Goal: Transaction & Acquisition: Purchase product/service

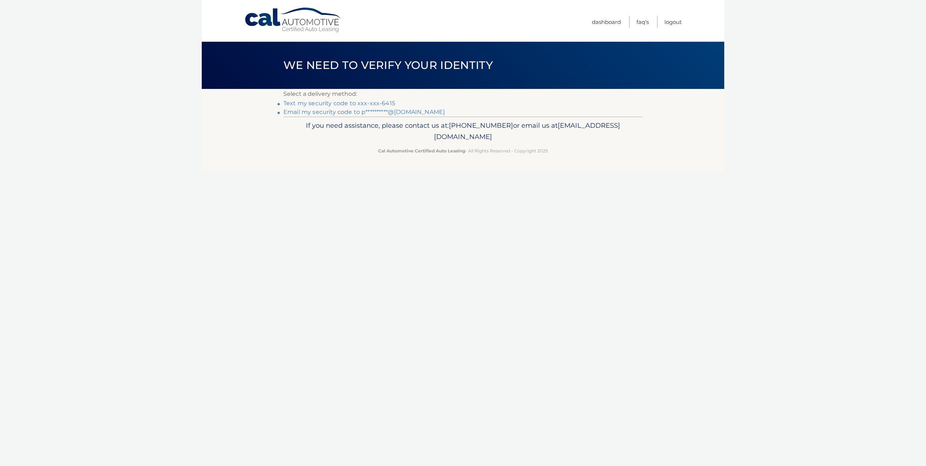
click at [293, 103] on link "Text my security code to xxx-xxx-6415" at bounding box center [339, 103] width 112 height 7
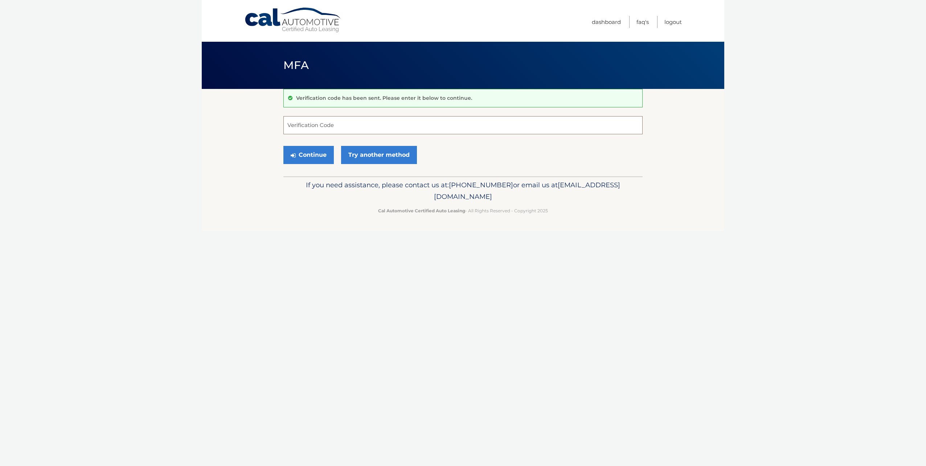
click at [296, 129] on input "Verification Code" at bounding box center [462, 125] width 359 height 18
type input "880820"
click at [283, 146] on button "Continue" at bounding box center [308, 155] width 50 height 18
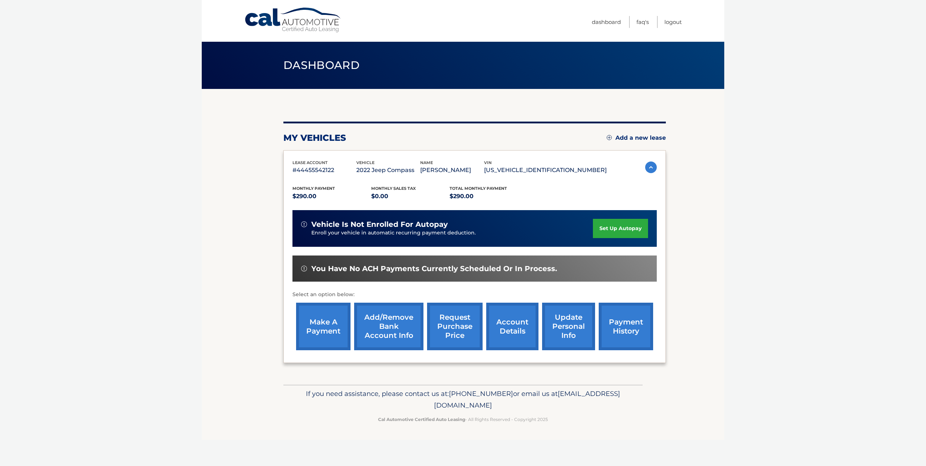
click at [313, 325] on link "make a payment" at bounding box center [323, 326] width 54 height 48
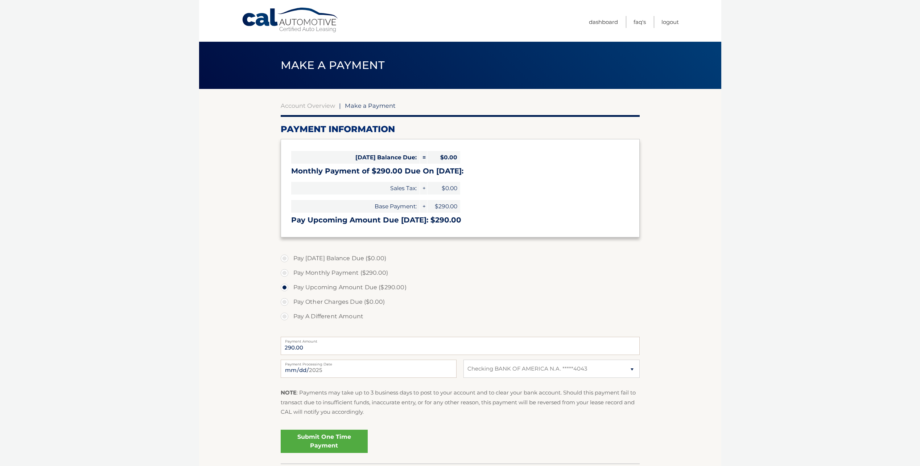
select select "NmRjODVmNWMtMzBkZS00NmE1LTljZGQtMWRkZjMzZmExOGMx"
click at [284, 273] on label "Pay Monthly Payment ($290.00)" at bounding box center [460, 272] width 359 height 15
click at [284, 273] on input "Pay Monthly Payment ($290.00)" at bounding box center [287, 271] width 7 height 12
radio input "true"
click at [308, 441] on link "Submit One Time Payment" at bounding box center [324, 440] width 87 height 23
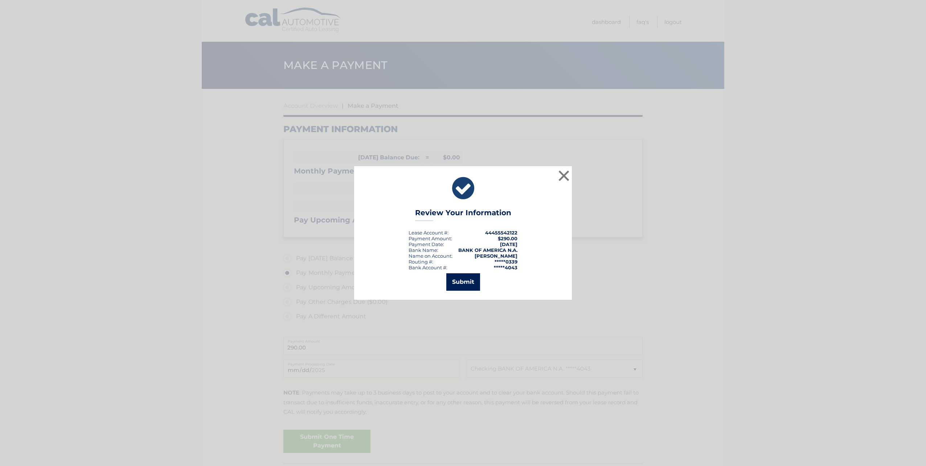
click at [458, 287] on button "Submit" at bounding box center [463, 281] width 34 height 17
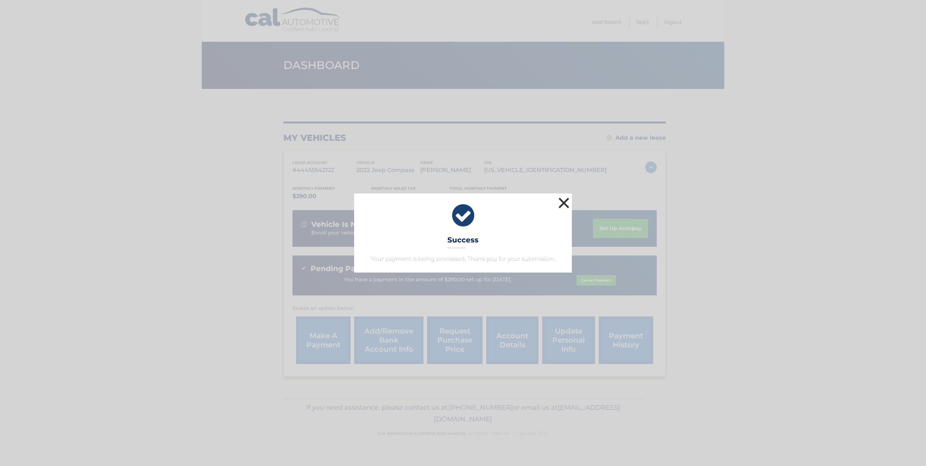
click at [558, 203] on button "×" at bounding box center [563, 202] width 15 height 15
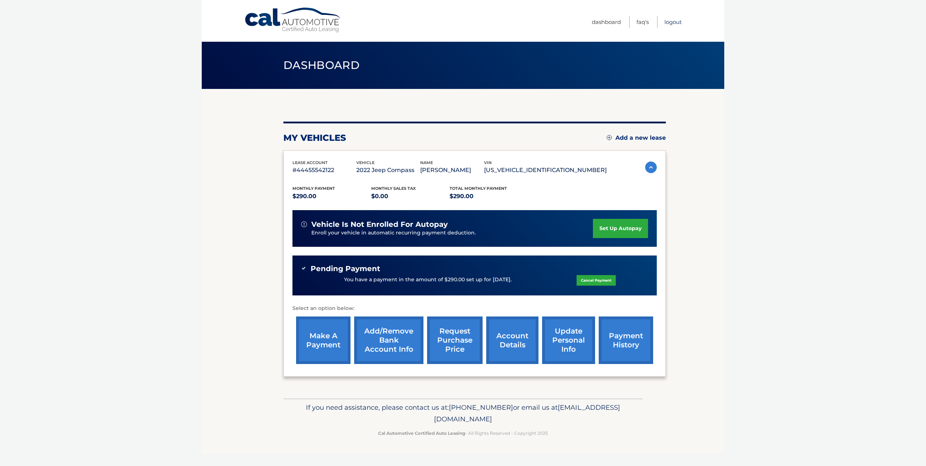
click at [669, 21] on link "Logout" at bounding box center [672, 22] width 17 height 12
